Goal: Use online tool/utility: Utilize a website feature to perform a specific function

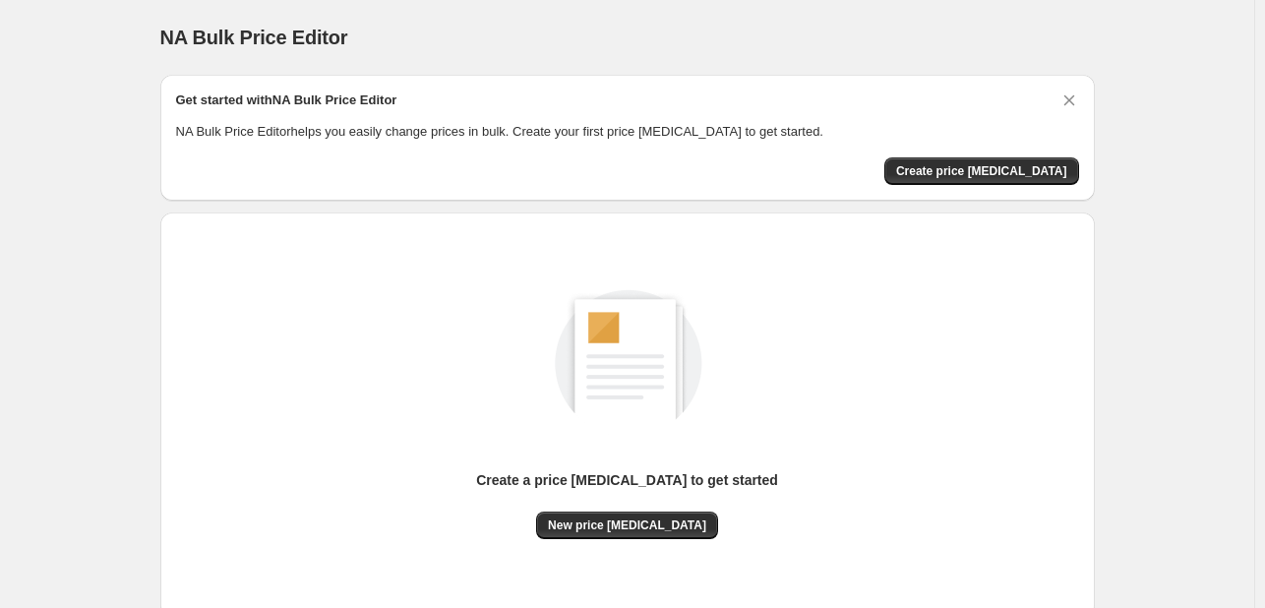
drag, startPoint x: 138, startPoint y: 200, endPoint x: 228, endPoint y: 228, distance: 94.9
click at [138, 200] on div "NA Bulk Price Editor. This page is ready NA Bulk Price Editor Get started with …" at bounding box center [627, 369] width 1254 height 738
click at [666, 526] on span "New price [MEDICAL_DATA]" at bounding box center [627, 526] width 158 height 16
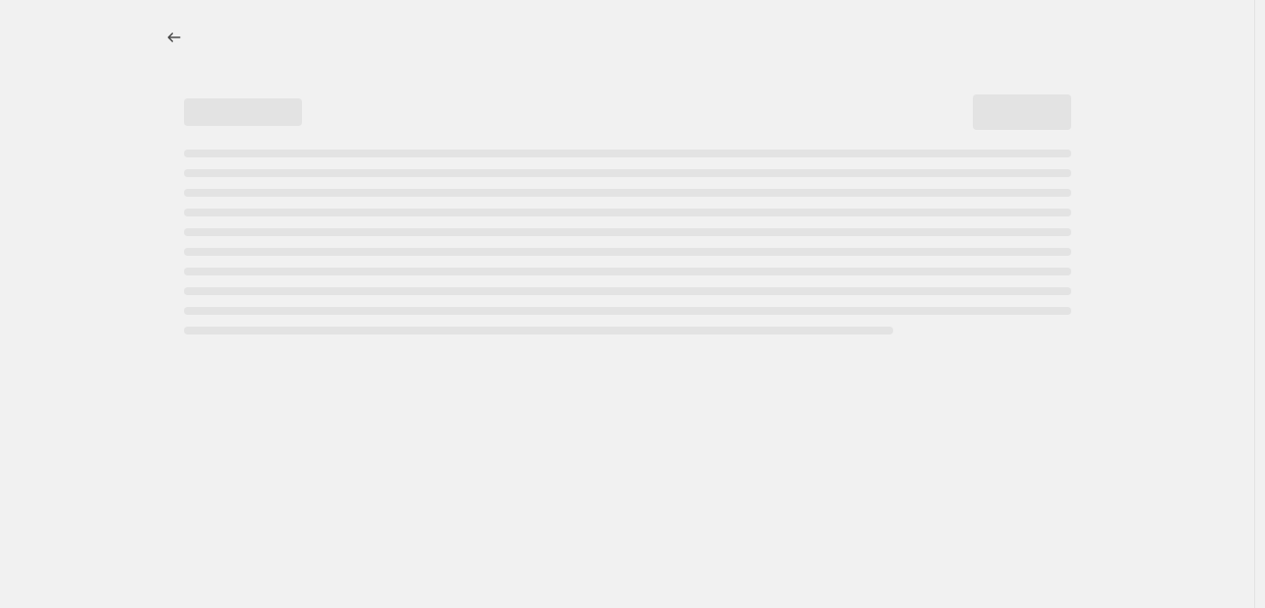
select select "percentage"
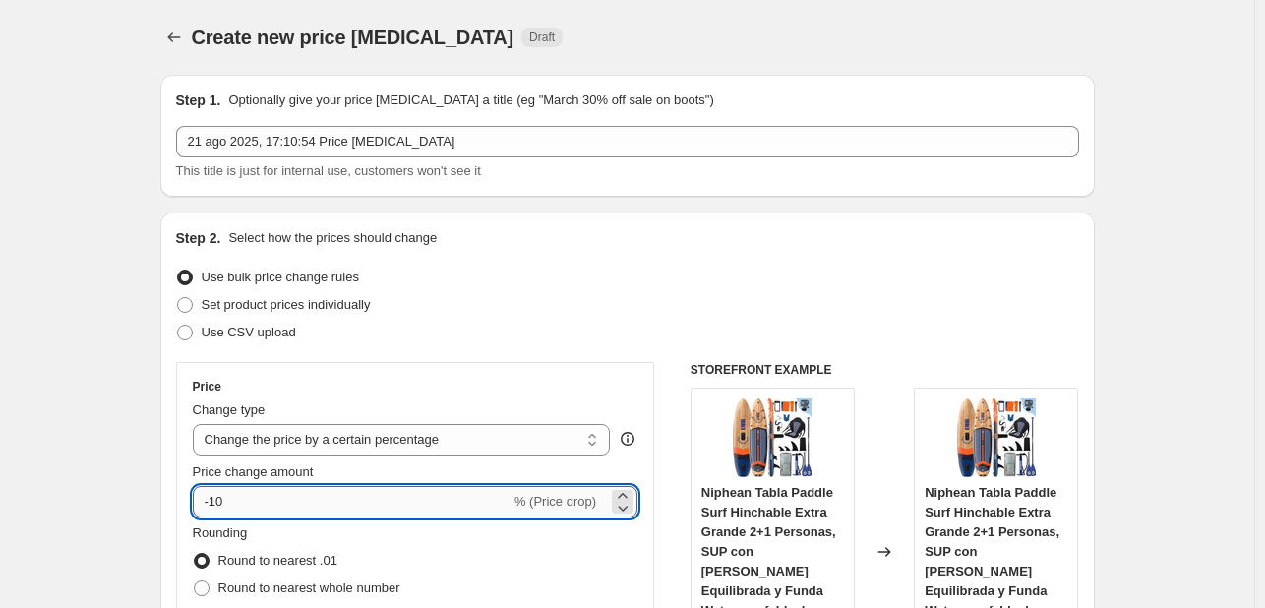
click at [381, 497] on input "-10" at bounding box center [352, 501] width 318 height 31
type input "-1"
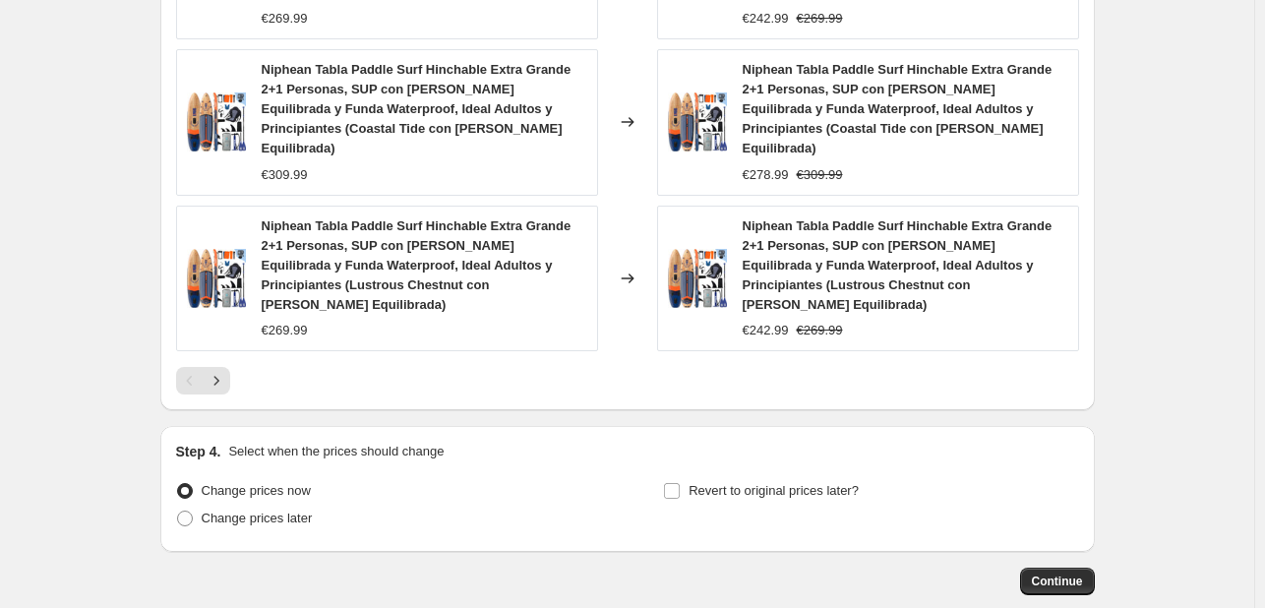
scroll to position [1586, 0]
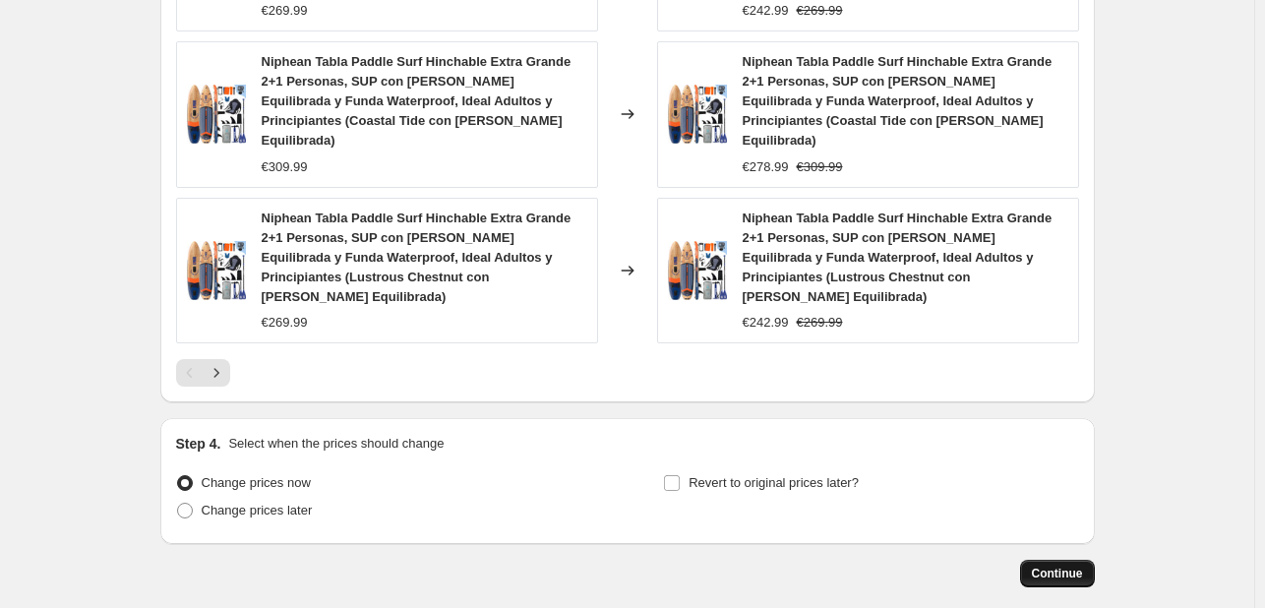
type input "-33"
click at [1049, 566] on span "Continue" at bounding box center [1057, 574] width 51 height 16
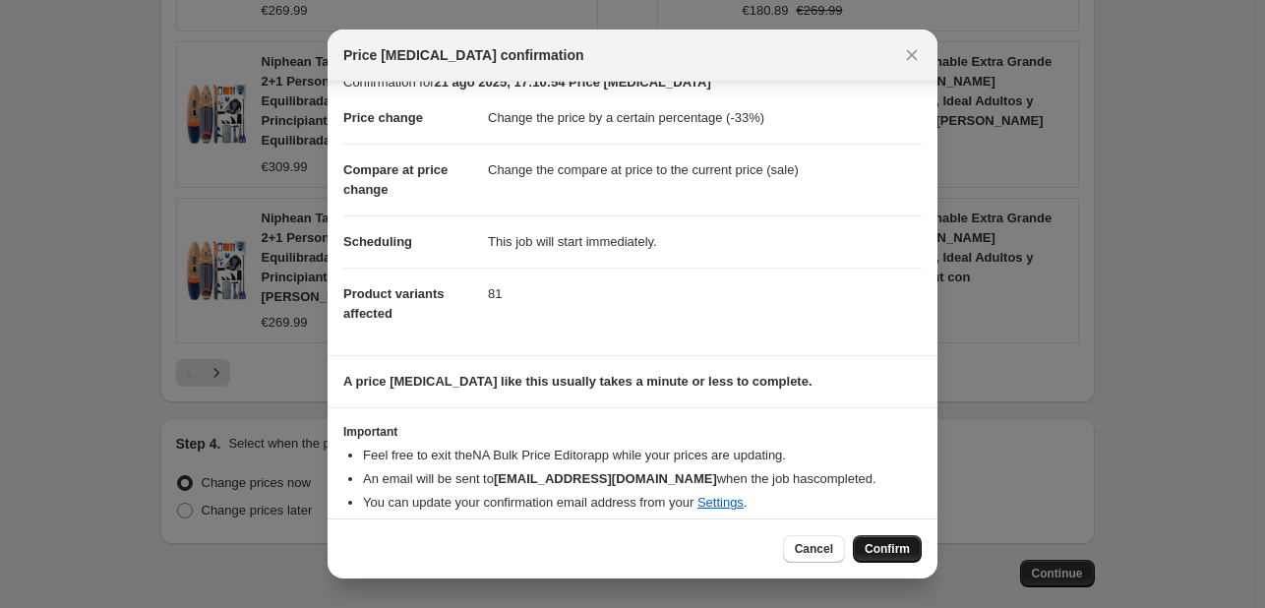
scroll to position [37, 0]
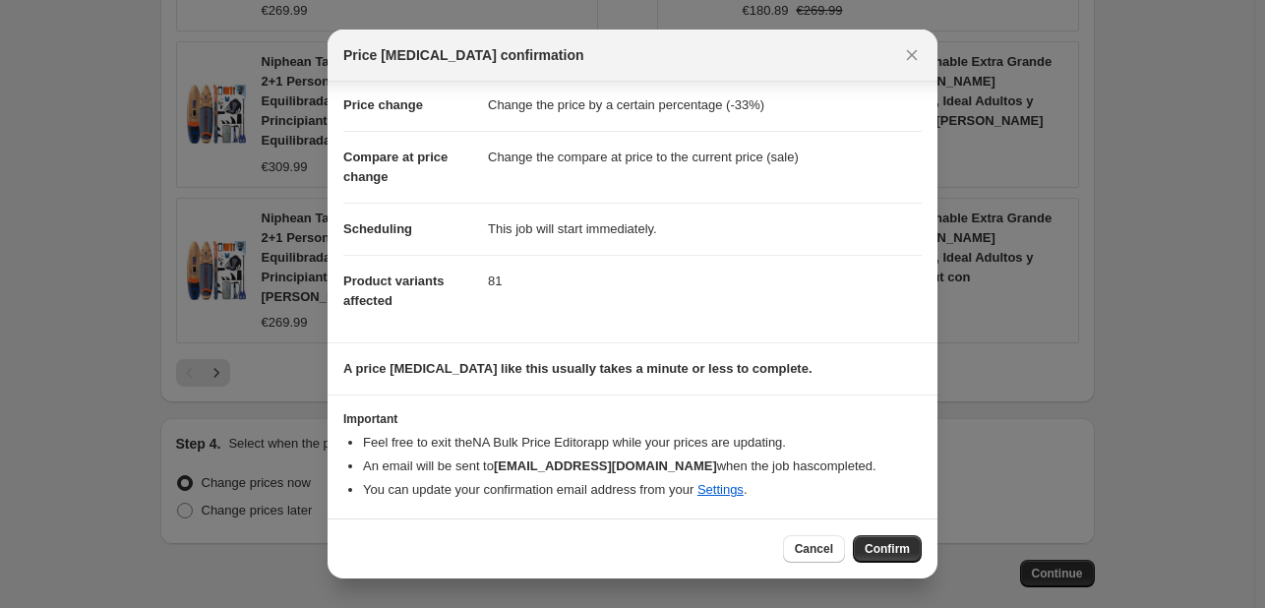
click at [898, 567] on div "Cancel Confirm" at bounding box center [633, 549] width 610 height 60
click at [879, 540] on button "Confirm" at bounding box center [887, 549] width 69 height 28
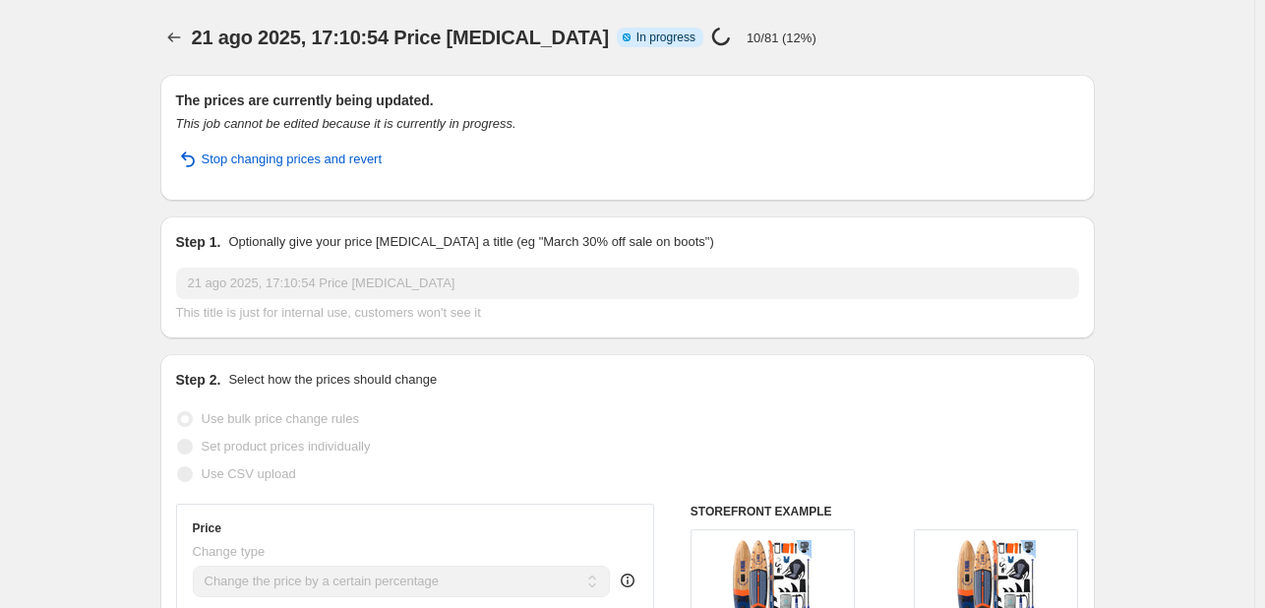
select select "percentage"
